Goal: Information Seeking & Learning: Learn about a topic

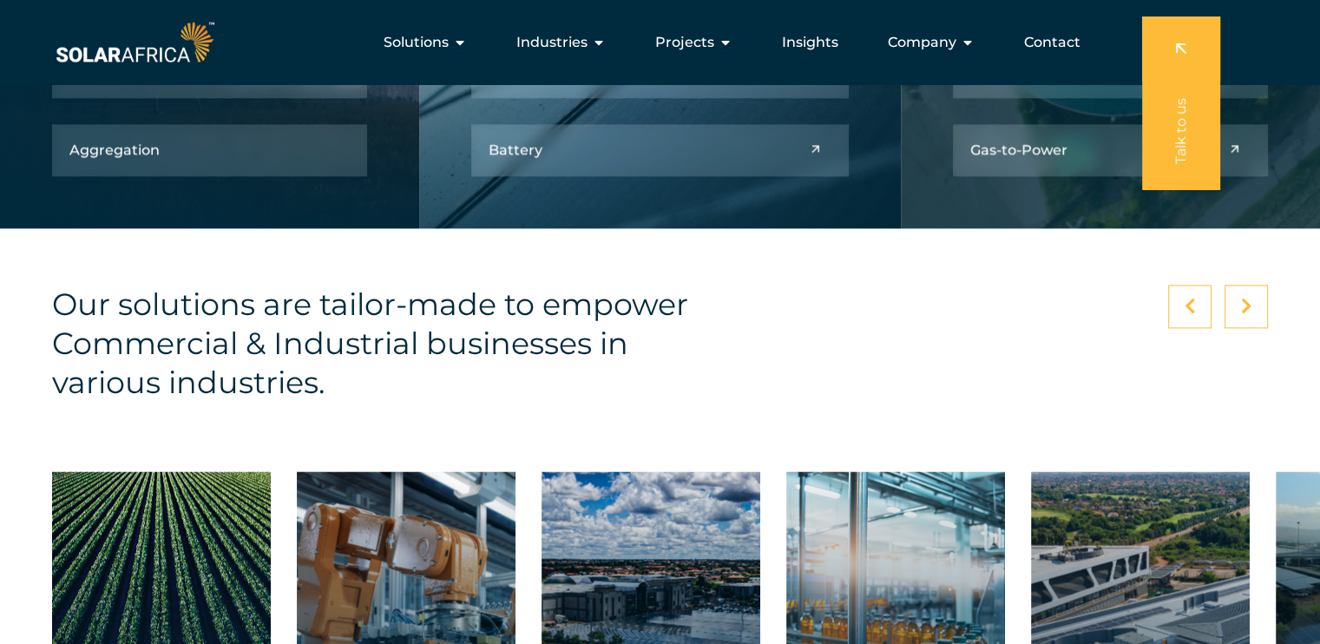
scroll to position [2308, 0]
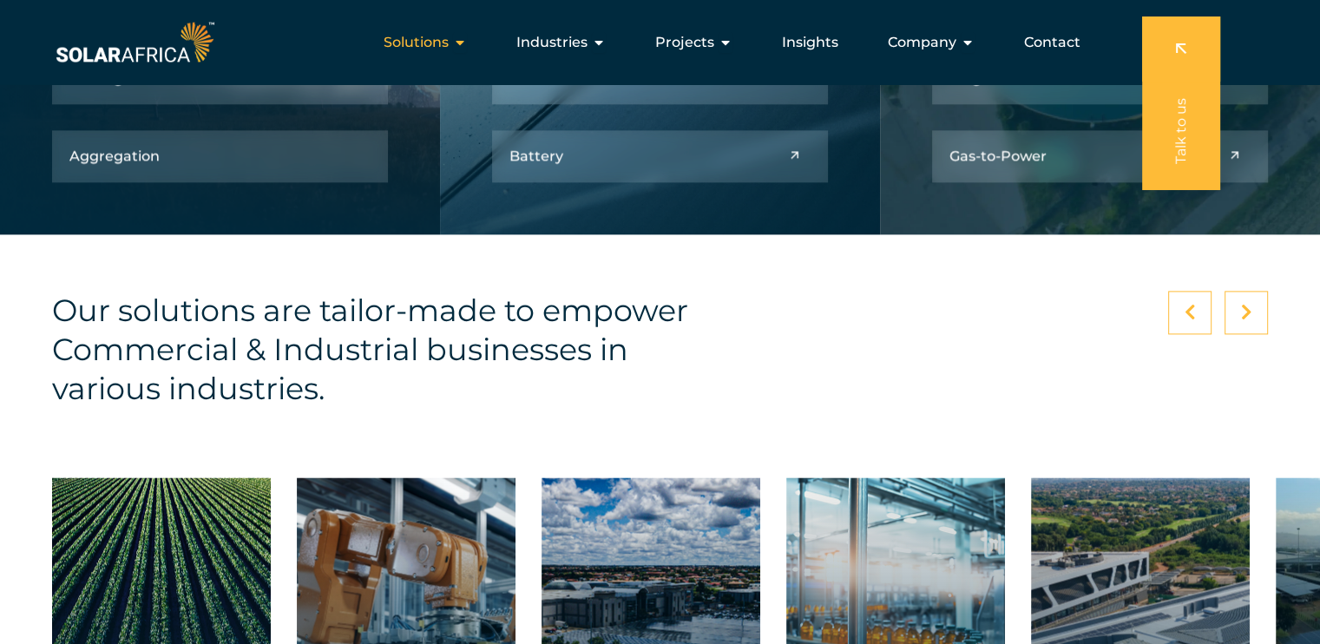
click at [434, 44] on span "Solutions" at bounding box center [415, 42] width 65 height 21
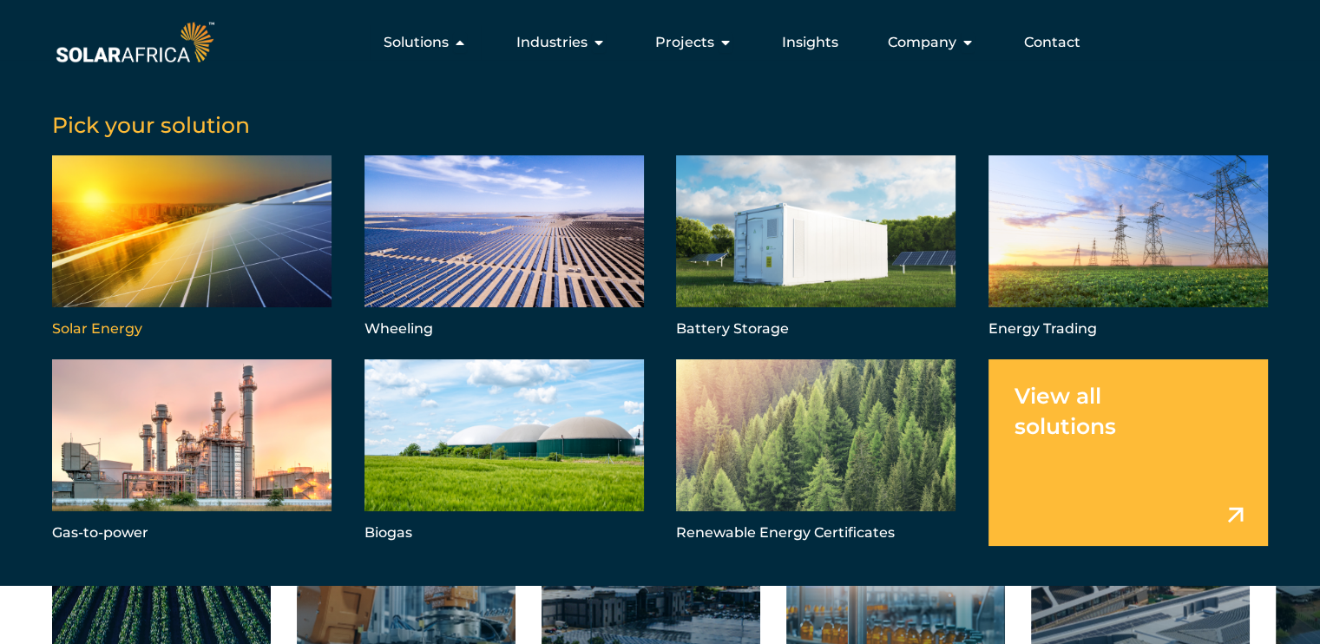
click at [87, 325] on link "Menu" at bounding box center [191, 248] width 279 height 187
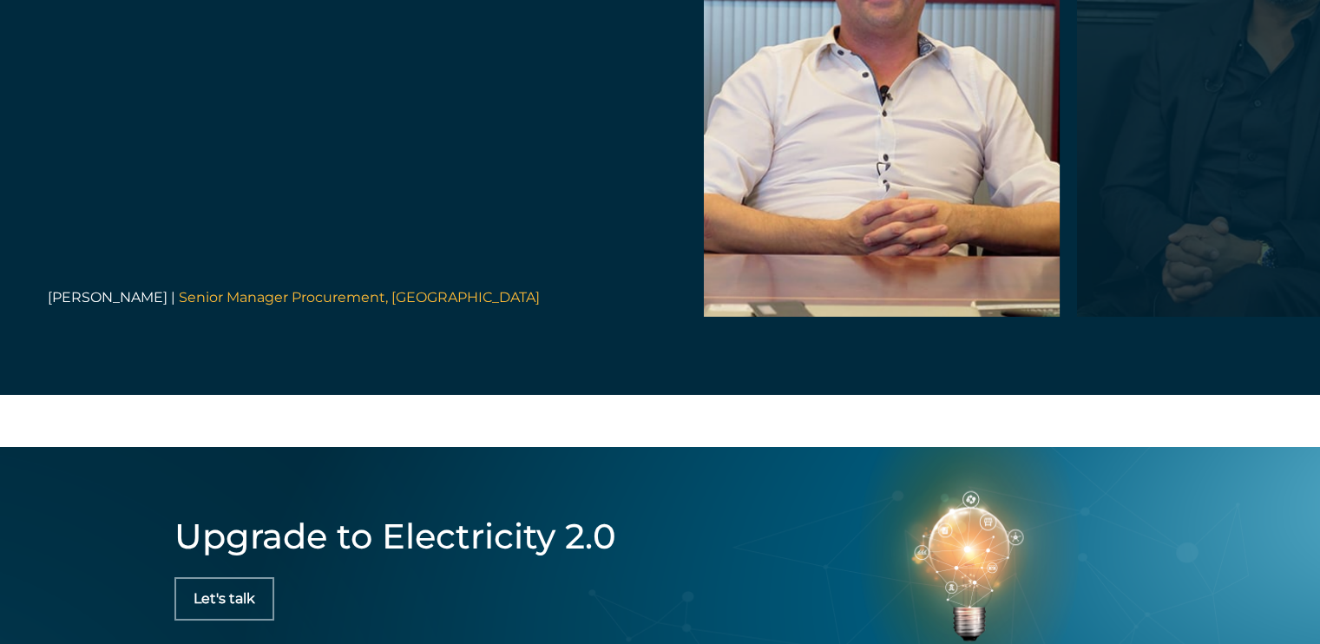
scroll to position [6420, 0]
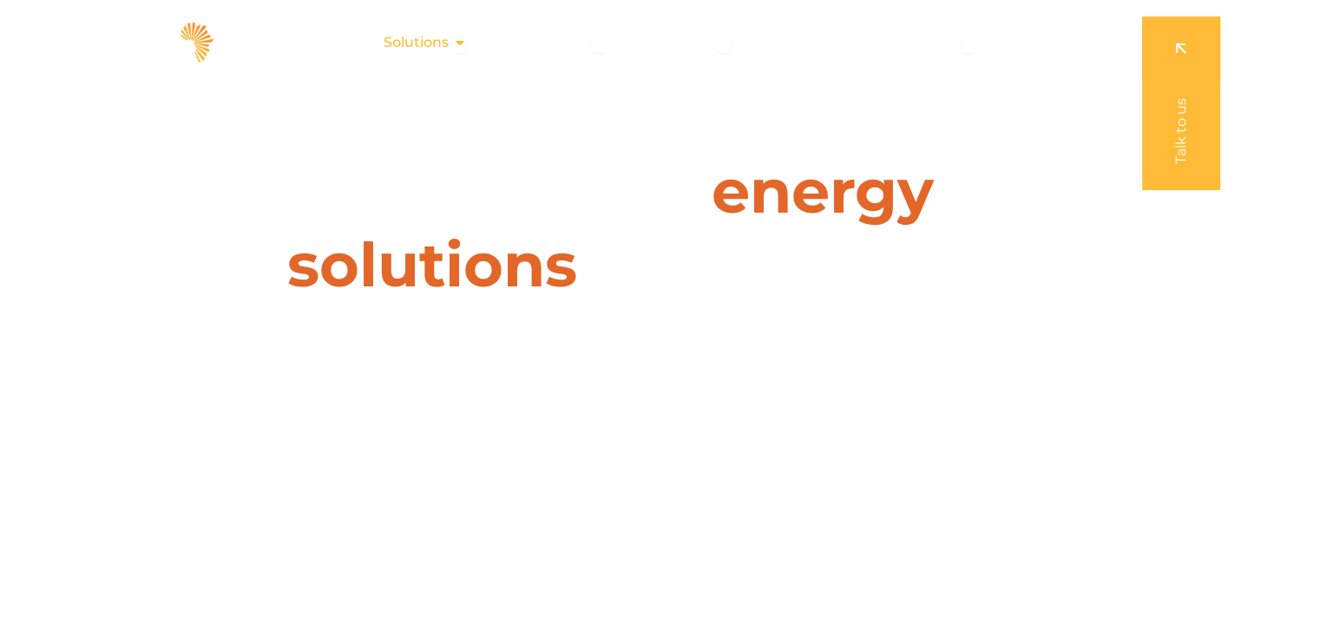
click at [458, 44] on icon "Menu" at bounding box center [460, 43] width 14 height 14
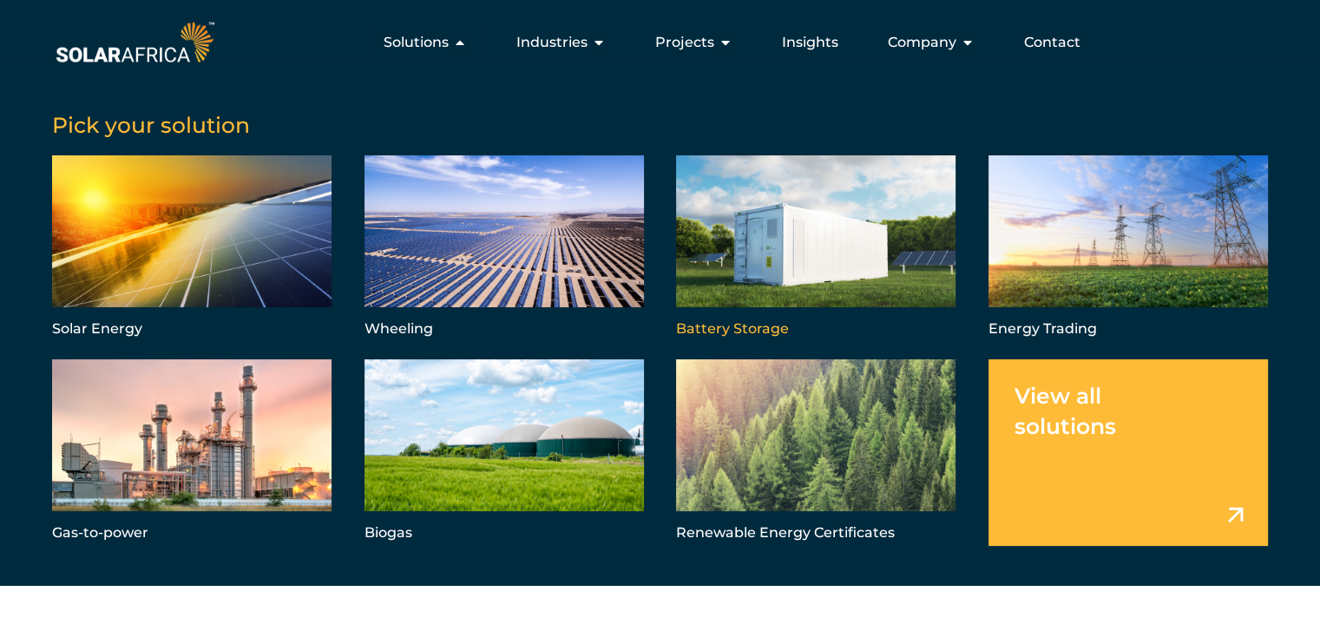
click at [722, 318] on link "Menu" at bounding box center [815, 248] width 279 height 187
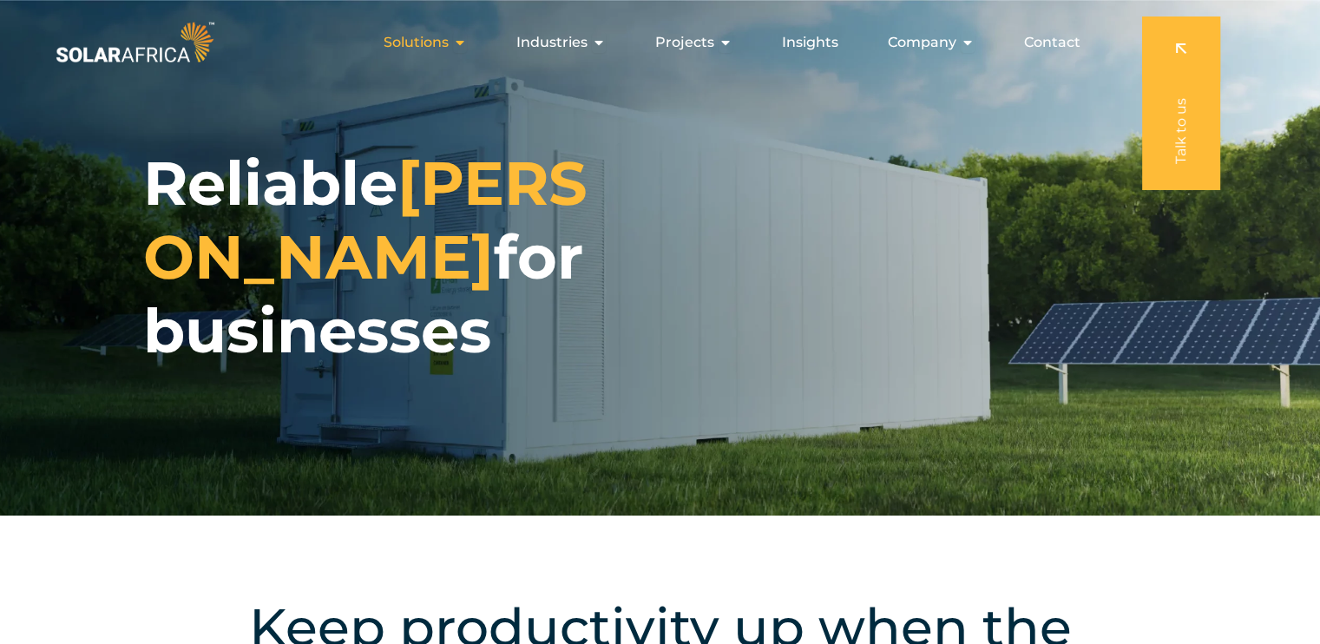
click at [457, 26] on div "Solutions Close Solutions Open Solutions" at bounding box center [425, 42] width 111 height 35
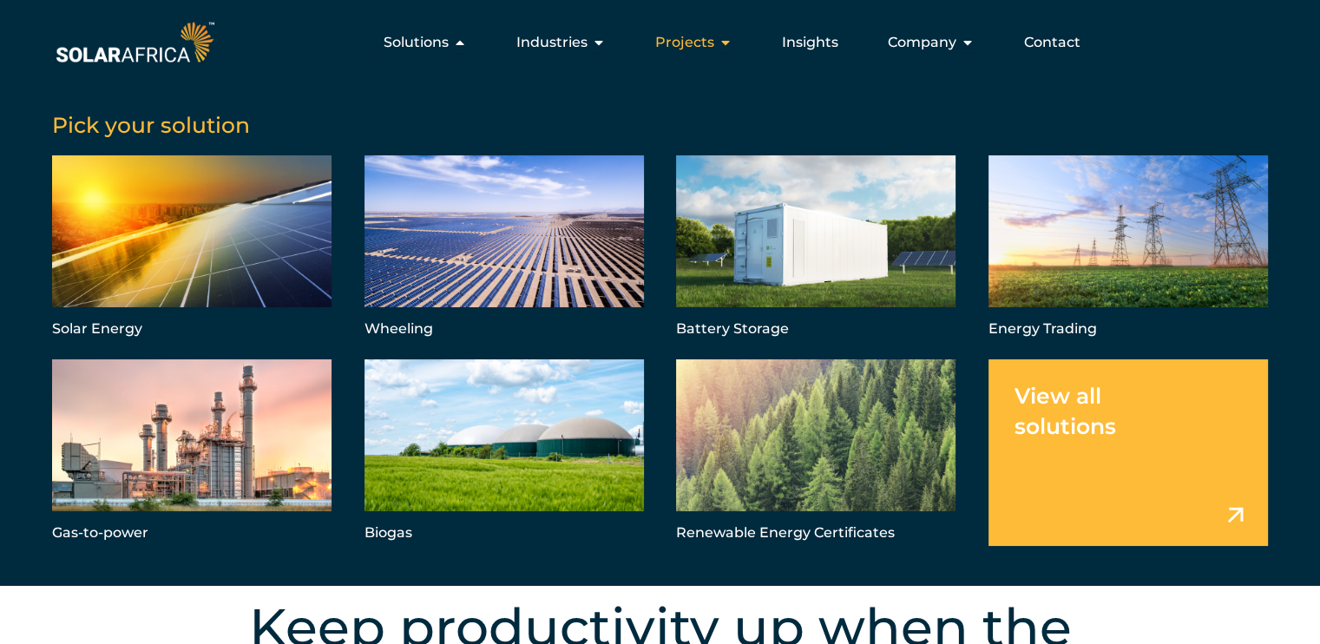
click at [702, 39] on span "Projects" at bounding box center [684, 42] width 59 height 21
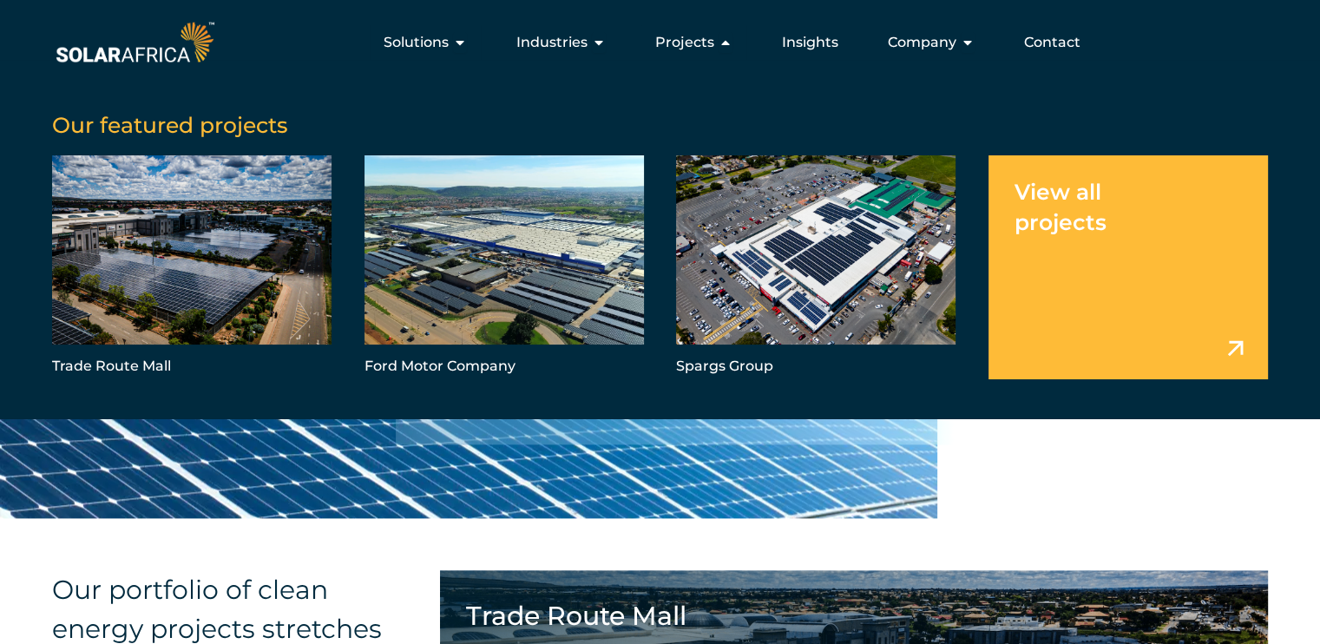
scroll to position [1909, 0]
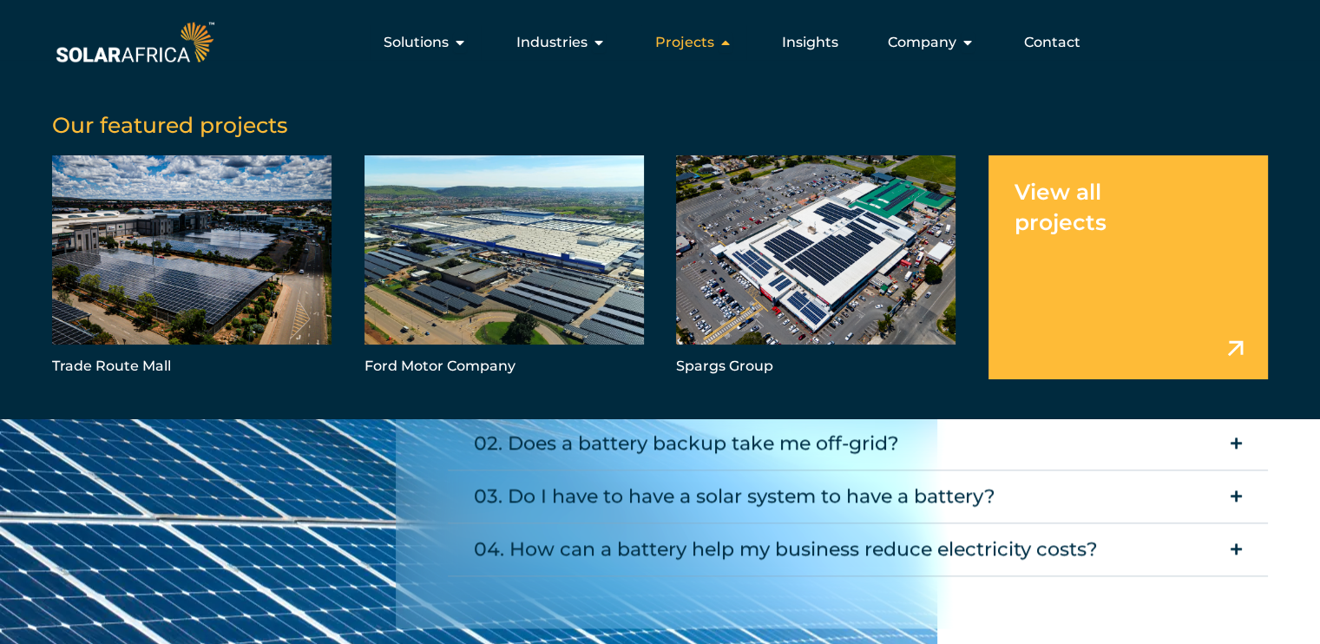
click at [697, 47] on span "Projects" at bounding box center [684, 42] width 59 height 21
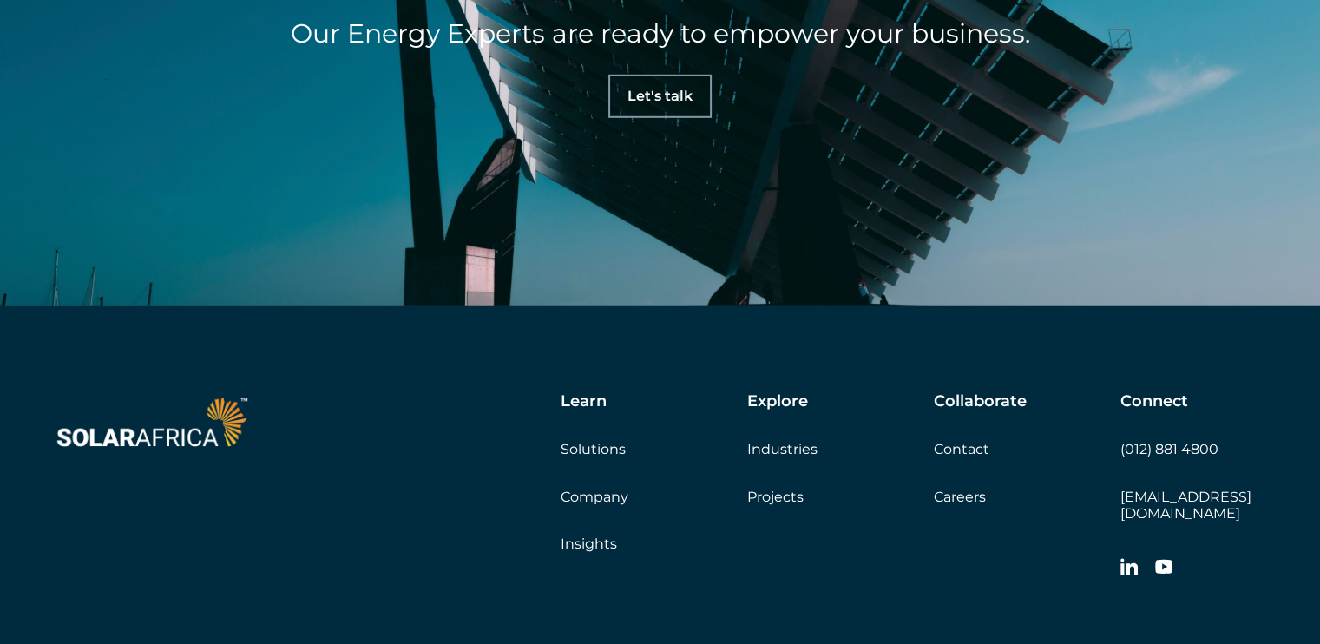
scroll to position [5378, 0]
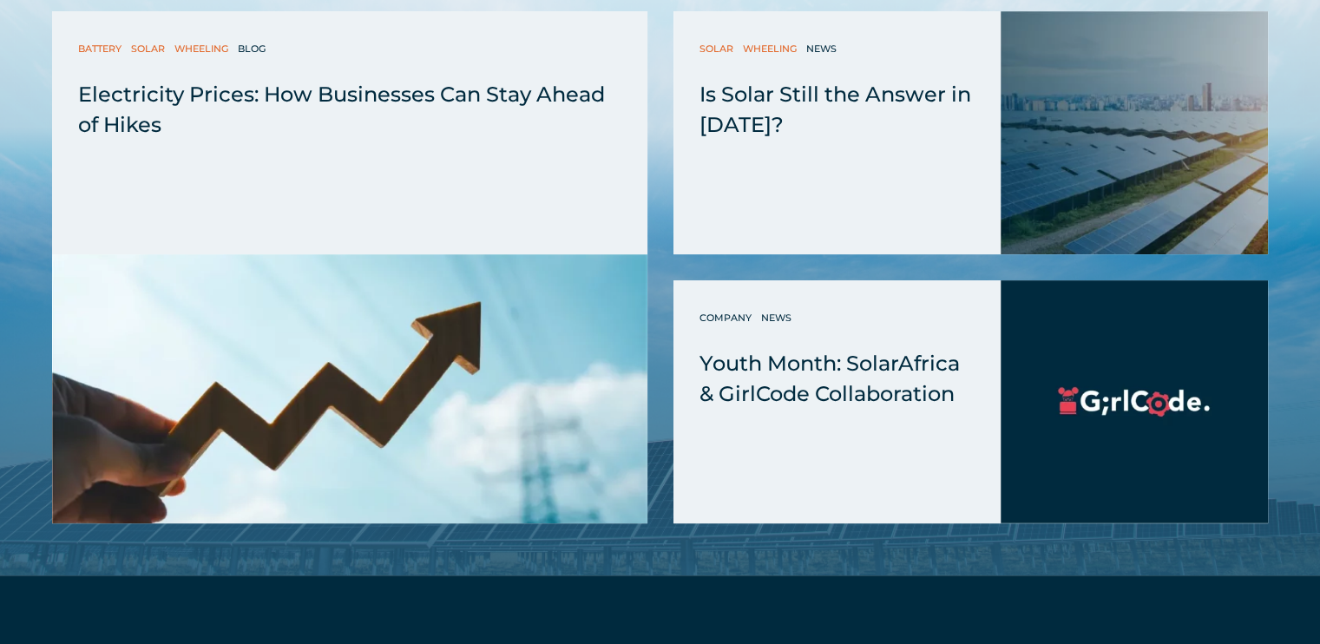
scroll to position [13968, 0]
